Goal: Information Seeking & Learning: Find specific fact

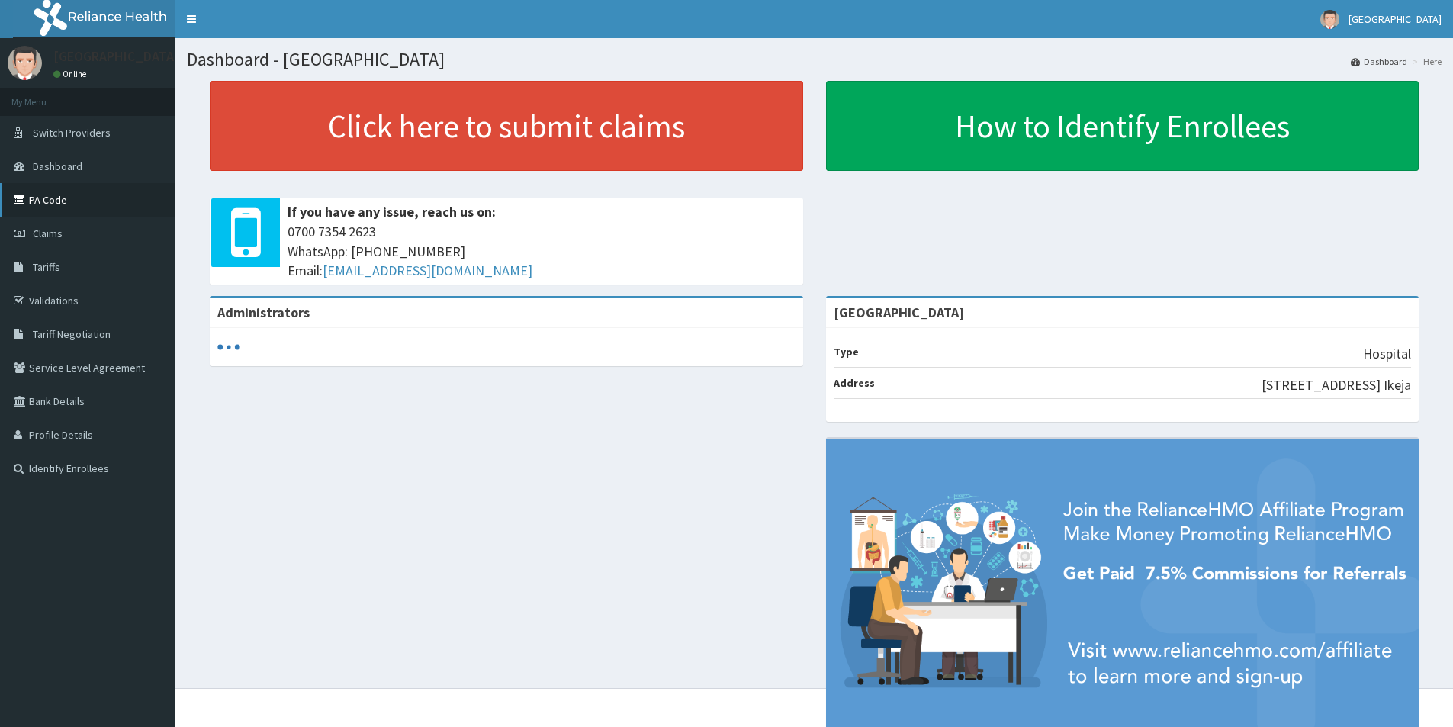
click at [66, 200] on link "PA Code" at bounding box center [87, 200] width 175 height 34
click at [47, 234] on span "Claims" at bounding box center [48, 234] width 30 height 14
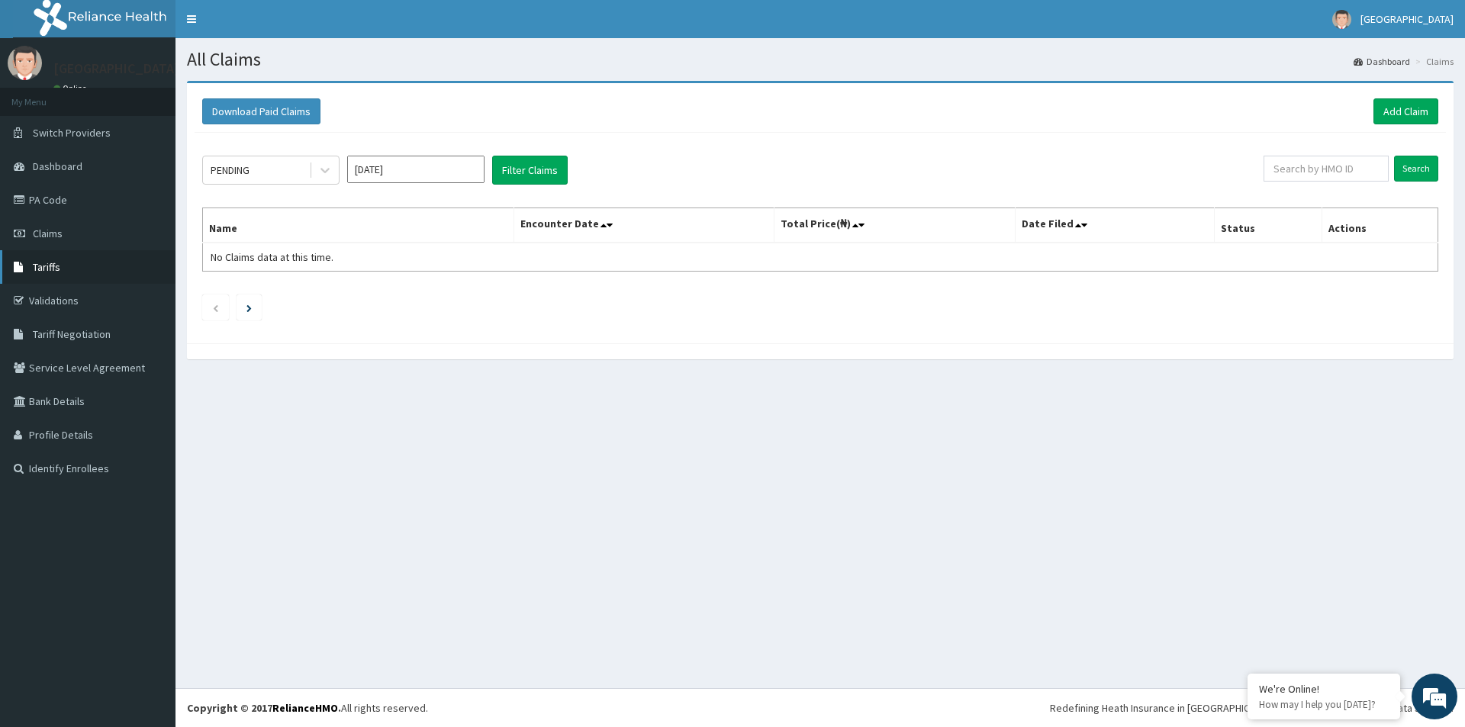
click at [60, 272] on link "Tariffs" at bounding box center [87, 267] width 175 height 34
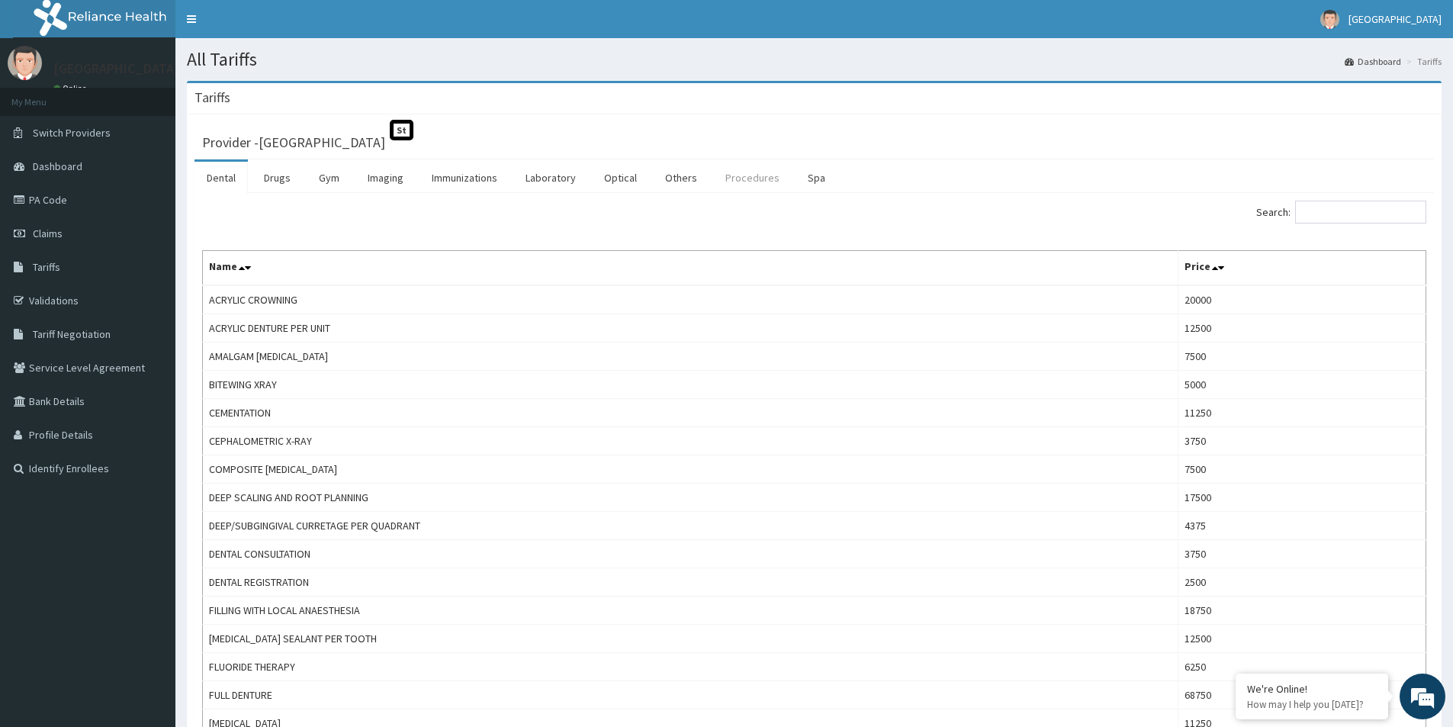
click at [739, 175] on link "Procedures" at bounding box center [752, 178] width 79 height 32
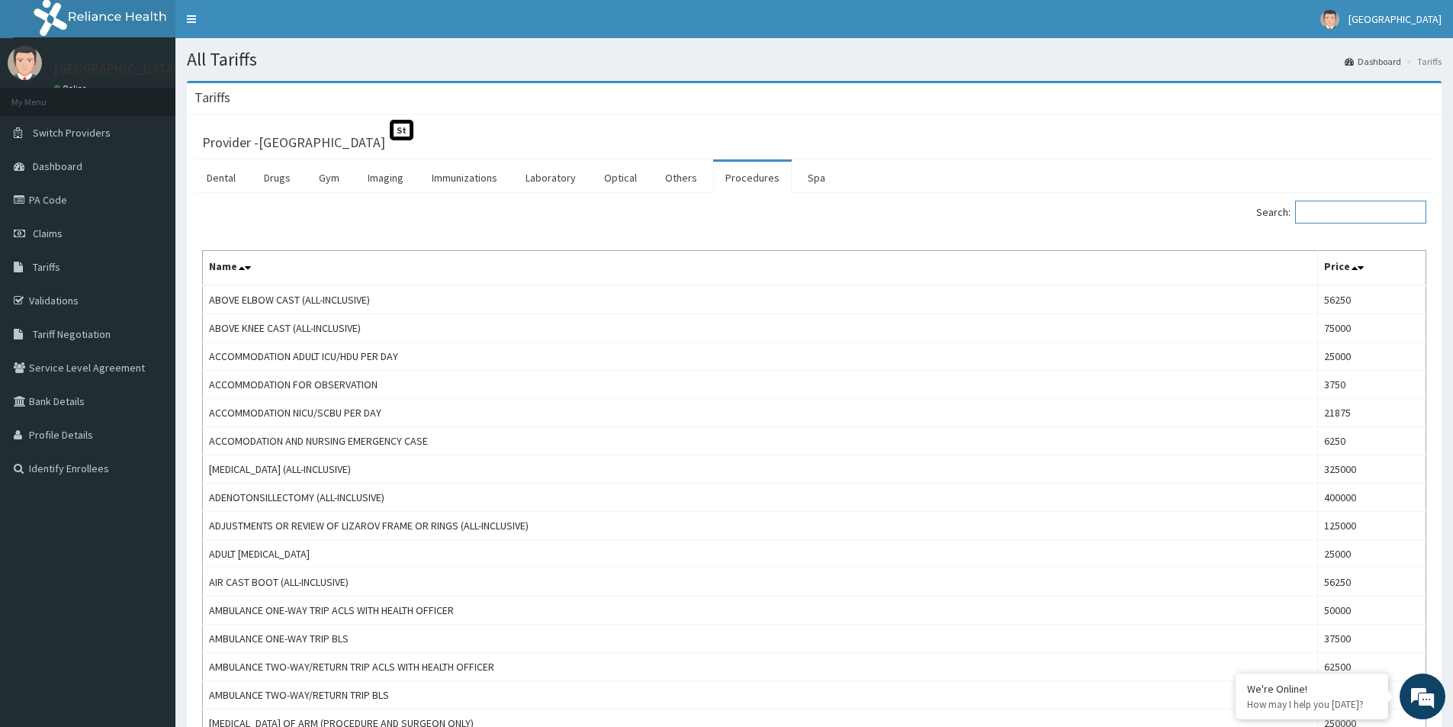
click at [1357, 211] on input "Search:" at bounding box center [1360, 212] width 131 height 23
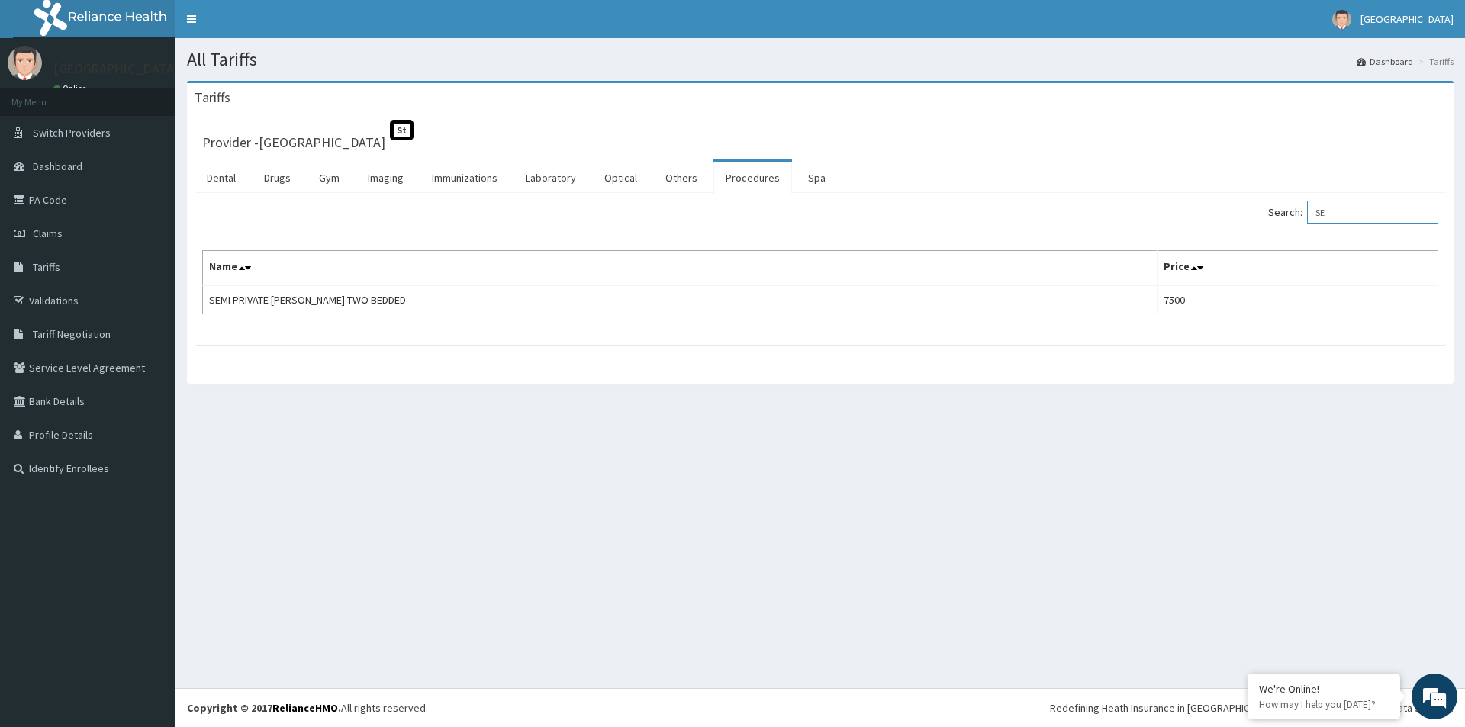
type input "S"
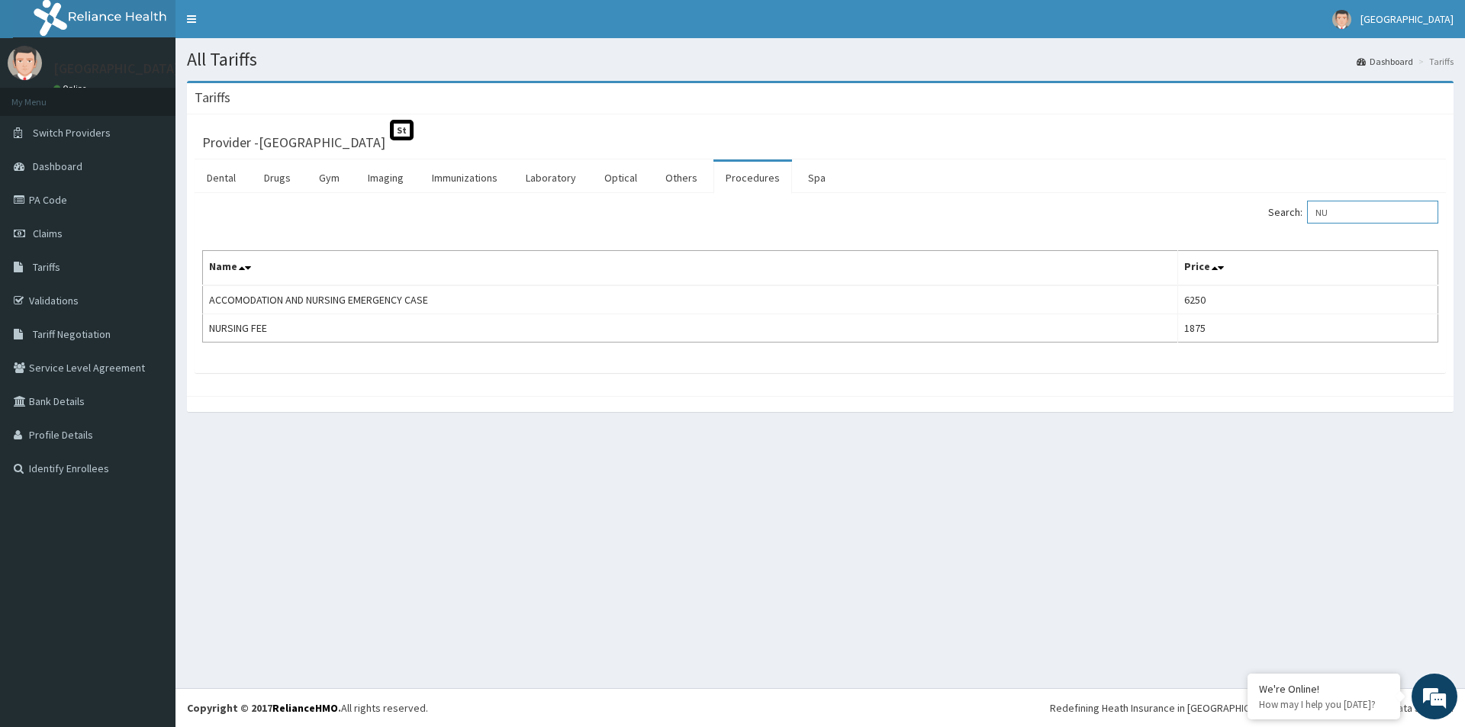
type input "N"
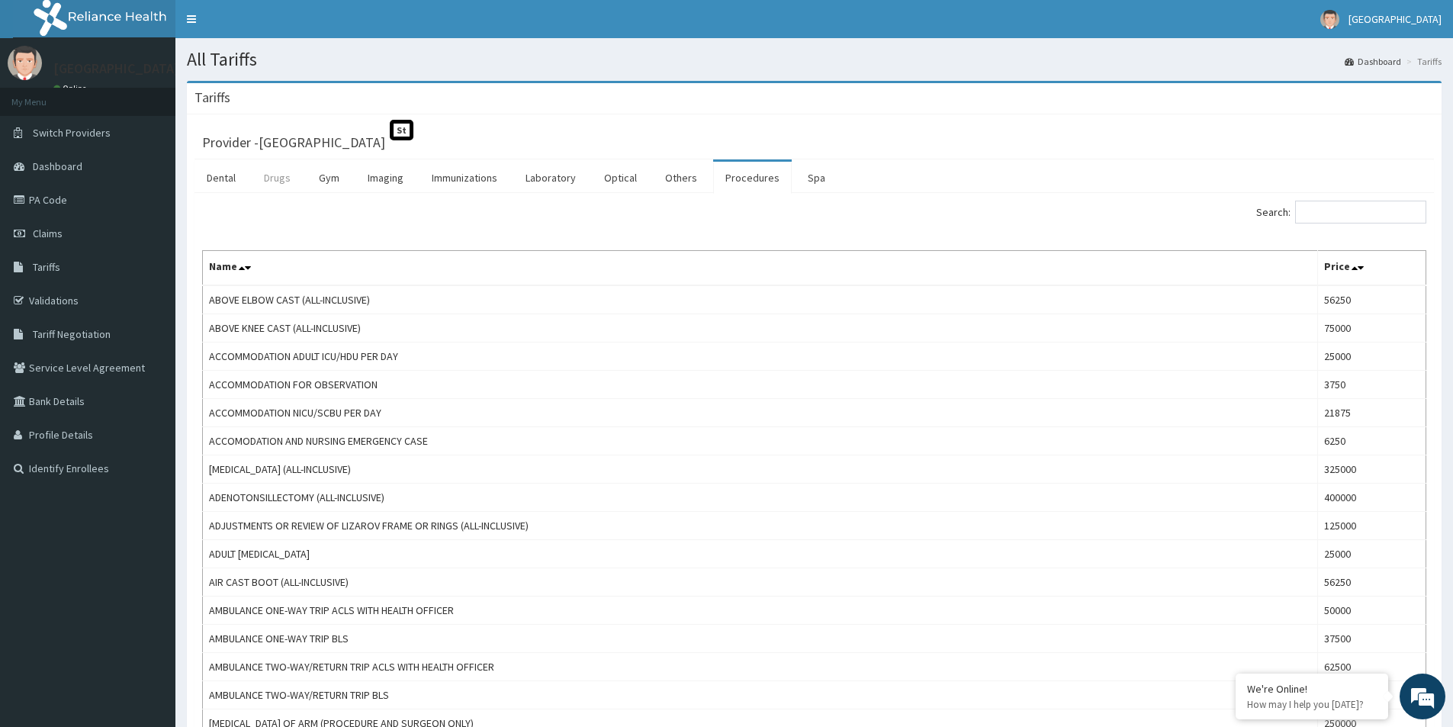
click at [278, 173] on link "Drugs" at bounding box center [277, 178] width 51 height 32
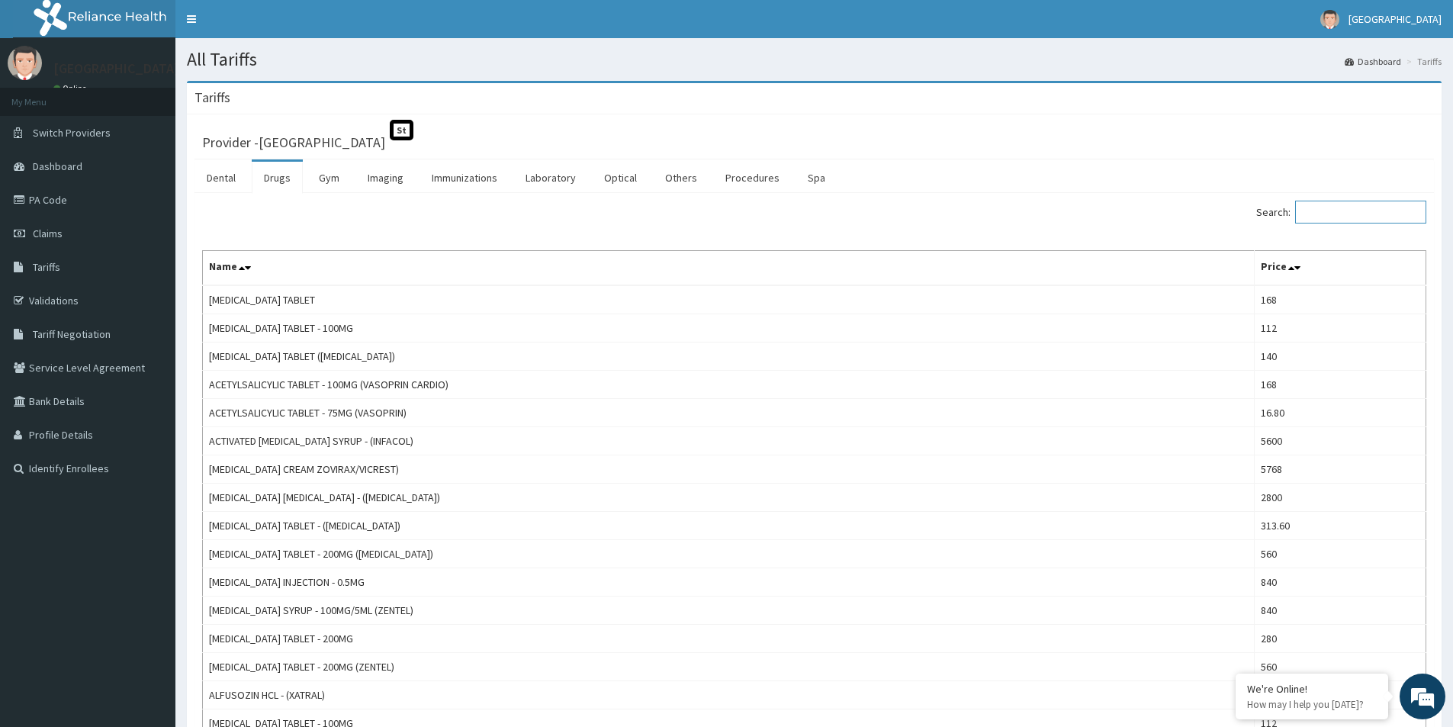
click at [1342, 211] on input "Search:" at bounding box center [1360, 212] width 131 height 23
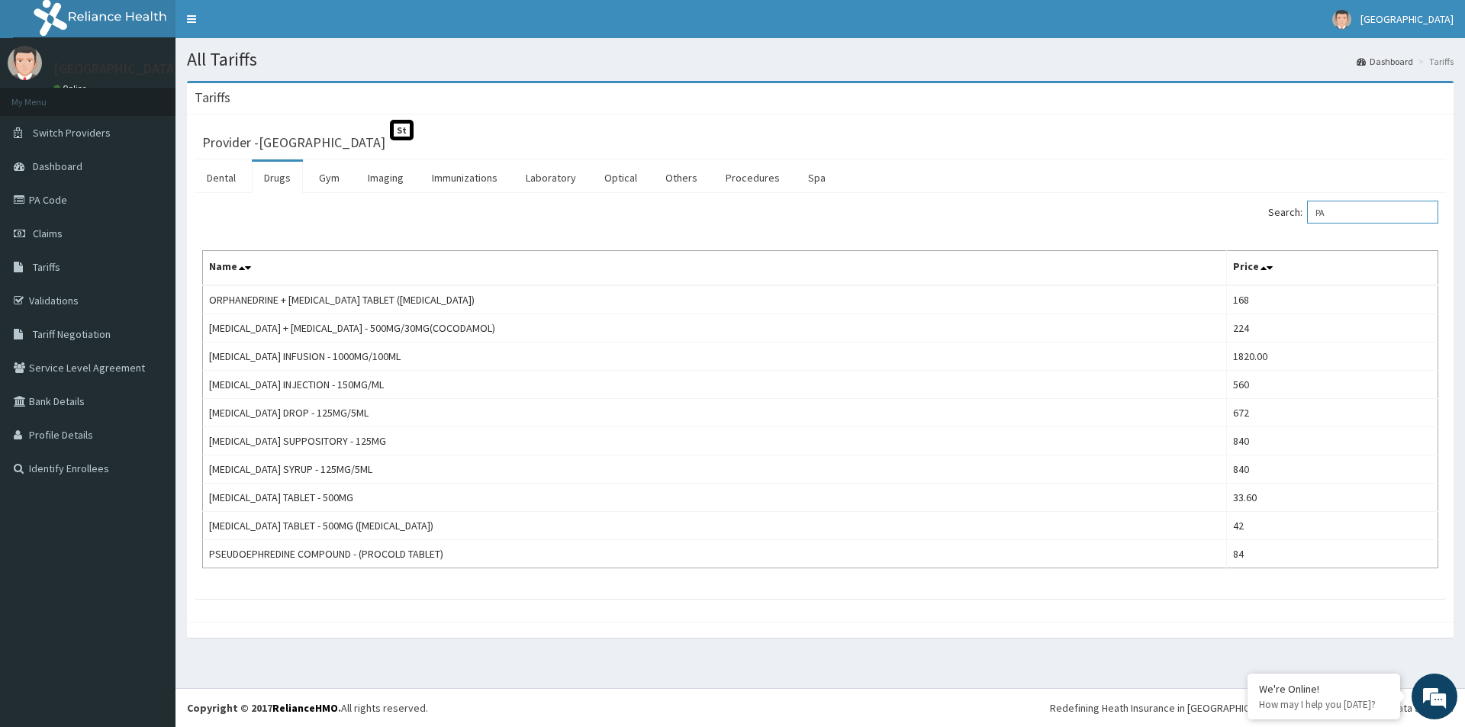
type input "P"
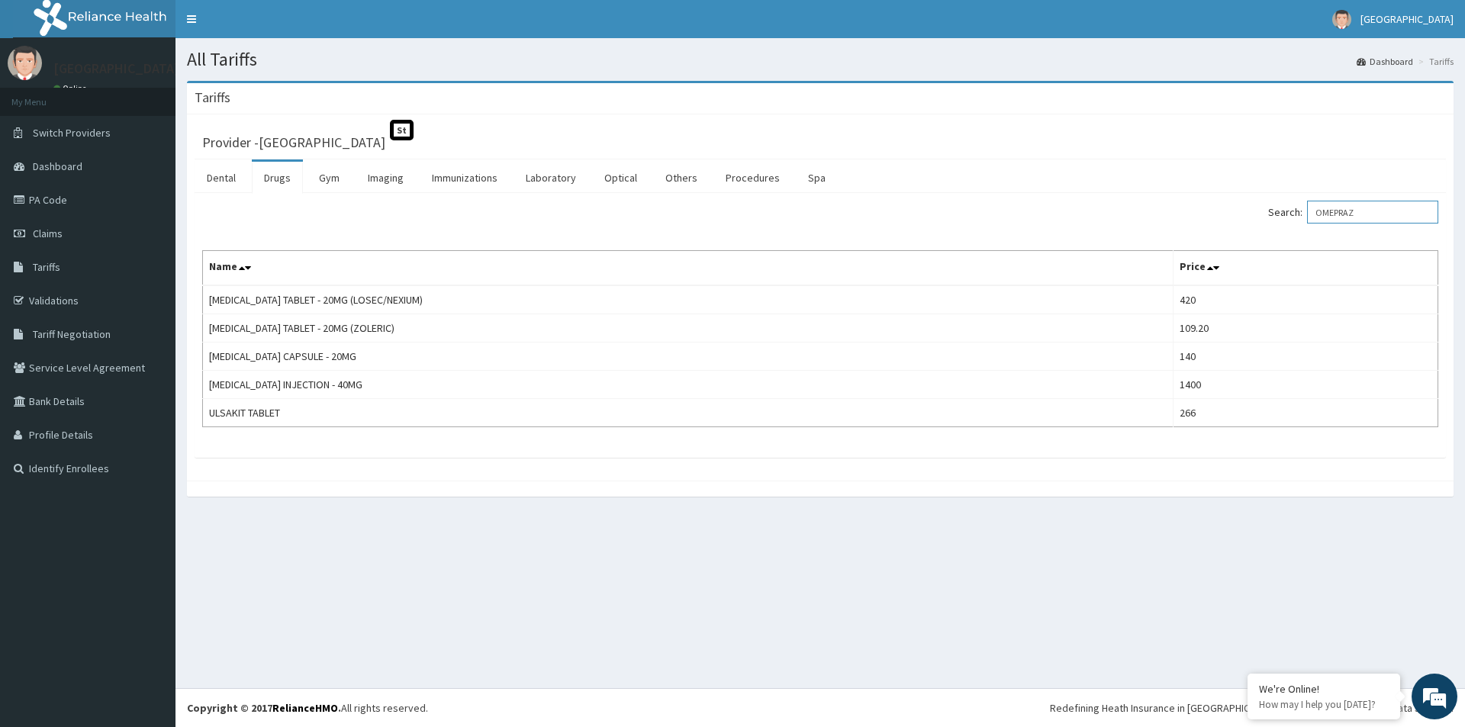
drag, startPoint x: 1374, startPoint y: 214, endPoint x: 1319, endPoint y: 212, distance: 54.9
click at [1319, 212] on label "Search: OMEPRAZ" at bounding box center [1353, 212] width 170 height 23
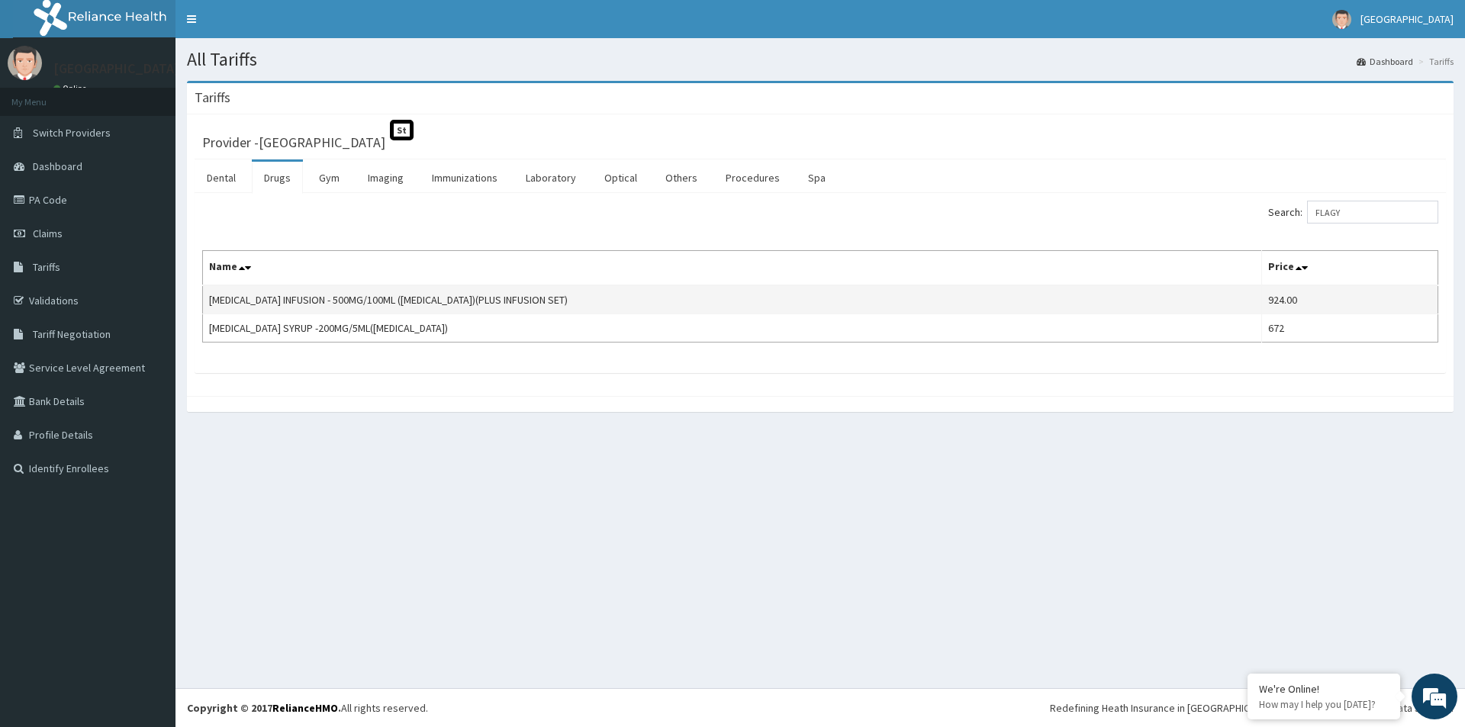
click at [513, 299] on td "METRONIDAZOLE INFUSION - 500MG/100ML (FLAGYL)(PLUS INFUSION SET)" at bounding box center [732, 299] width 1059 height 29
click at [1359, 211] on input "FLAGY" at bounding box center [1372, 212] width 131 height 23
type input "F"
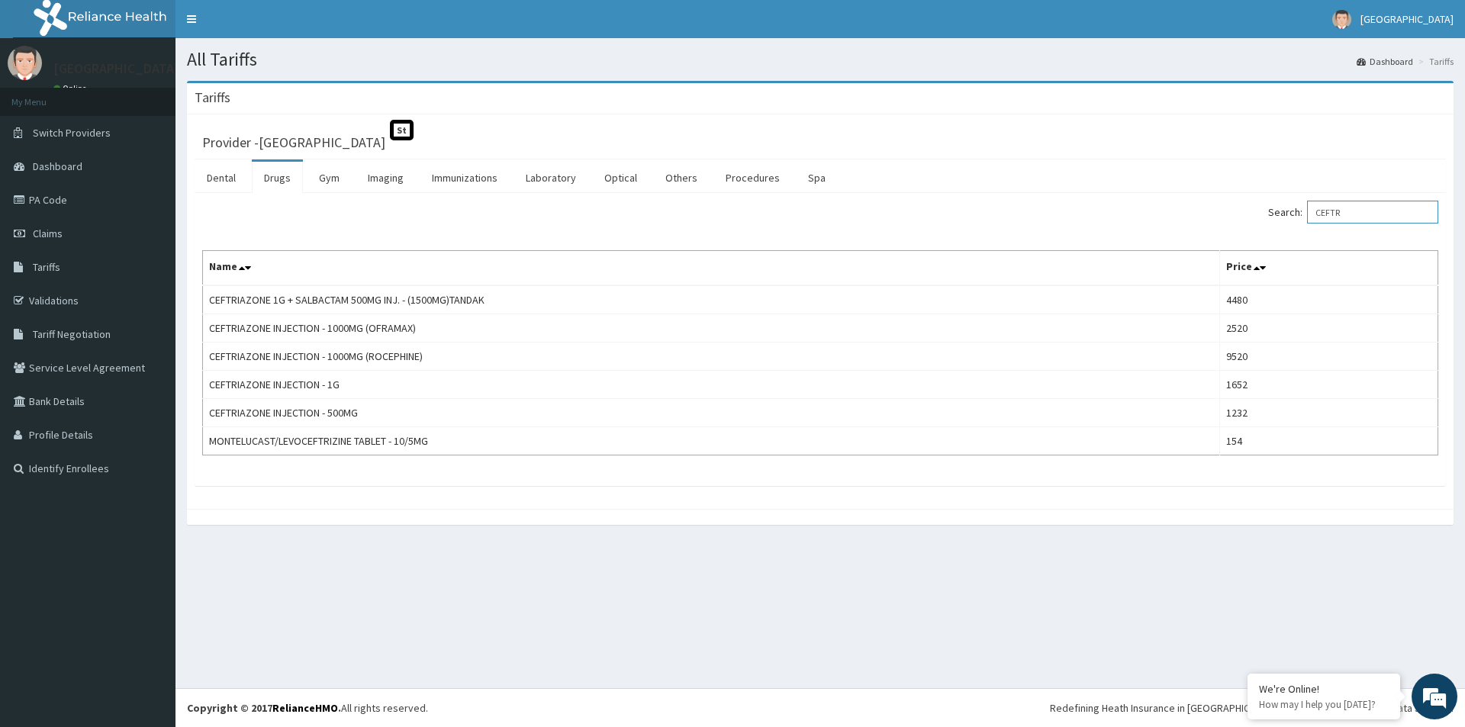
type input "CEFTR"
